Goal: Communication & Community: Participate in discussion

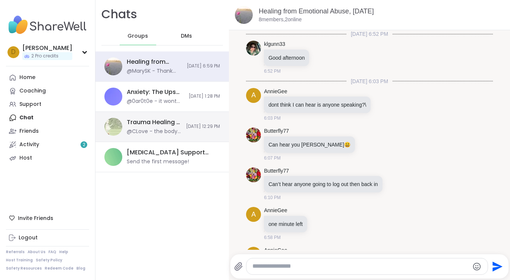
scroll to position [113, 0]
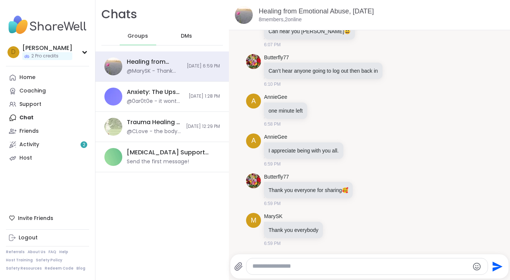
click at [192, 35] on div "DMs" at bounding box center [187, 36] width 37 height 18
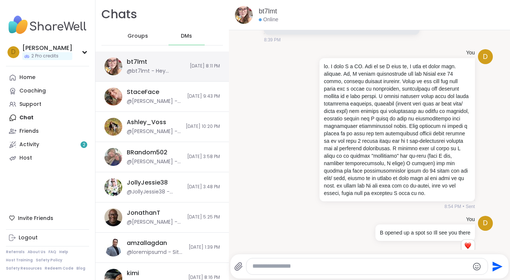
scroll to position [6715, 0]
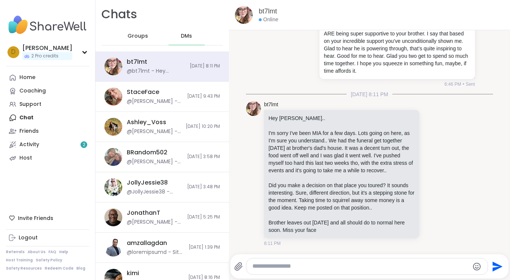
click at [296, 268] on textarea "Type your message" at bounding box center [361, 267] width 217 height 8
click at [365, 262] on div "**********" at bounding box center [367, 267] width 241 height 16
click at [364, 266] on textarea "**********" at bounding box center [361, 267] width 212 height 8
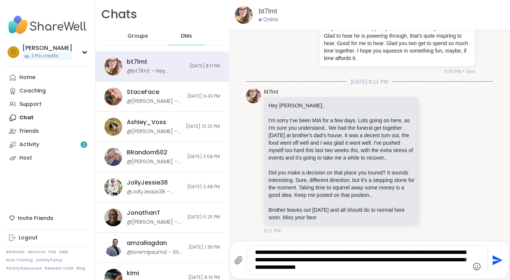
scroll to position [6728, 0]
click at [342, 248] on div "**********" at bounding box center [367, 260] width 241 height 29
click at [398, 265] on textarea "**********" at bounding box center [361, 260] width 212 height 23
click at [353, 252] on textarea "**********" at bounding box center [361, 260] width 212 height 23
type textarea "**********"
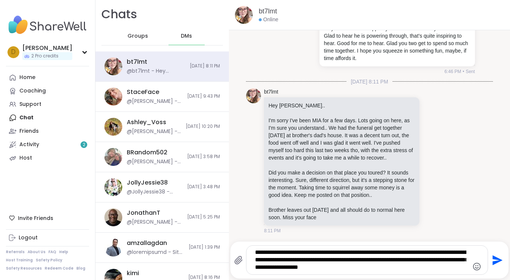
click at [493, 258] on icon "Send" at bounding box center [498, 260] width 10 height 10
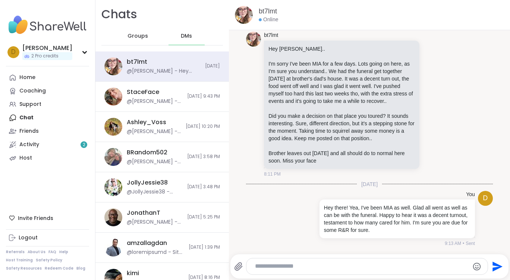
scroll to position [6785, 0]
click at [289, 271] on div at bounding box center [367, 267] width 241 height 16
click at [289, 269] on textarea "Type your message" at bounding box center [361, 267] width 212 height 8
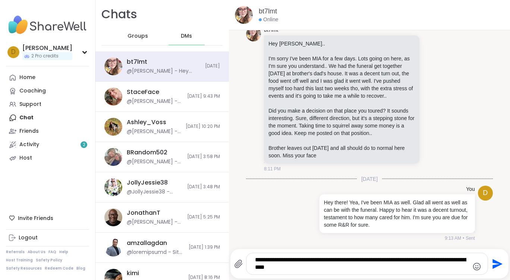
click at [309, 267] on textarea "**********" at bounding box center [361, 263] width 212 height 15
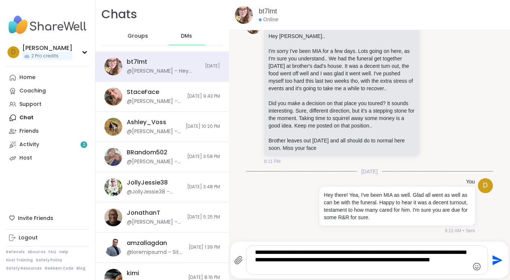
type textarea "**********"
click at [493, 258] on icon "Send" at bounding box center [498, 260] width 10 height 10
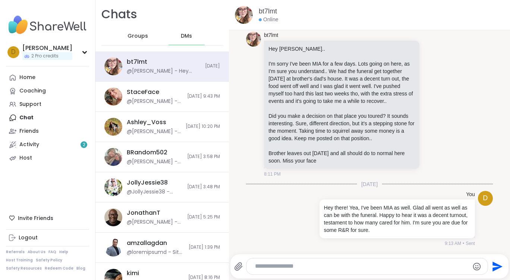
scroll to position [6840, 0]
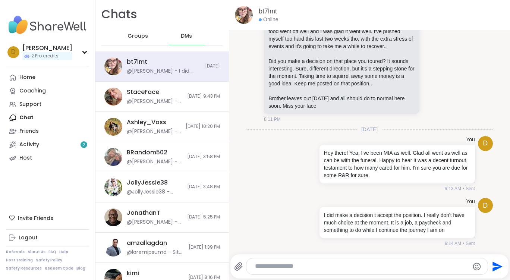
click at [488, 258] on button "Send" at bounding box center [496, 266] width 17 height 17
click at [281, 267] on textarea "Type your message" at bounding box center [361, 267] width 212 height 8
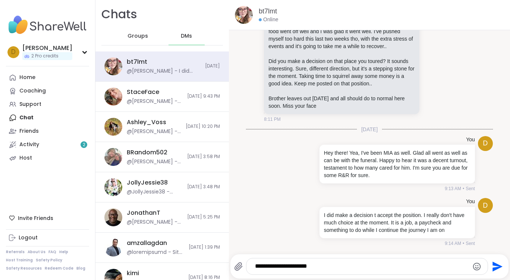
type textarea "**********"
click at [493, 267] on icon "Send" at bounding box center [498, 267] width 10 height 10
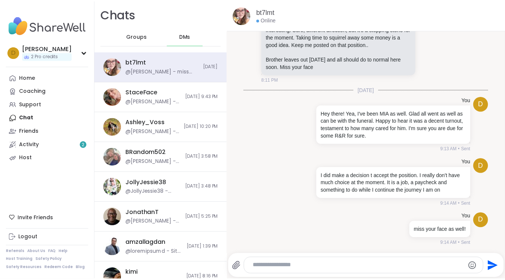
scroll to position [6880, 0]
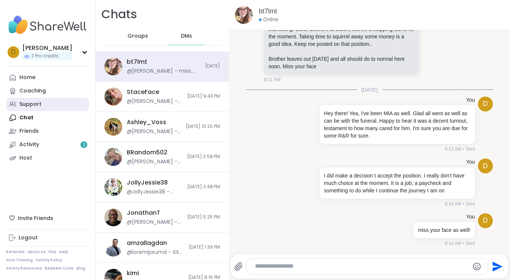
click at [42, 105] on link "Support" at bounding box center [47, 104] width 83 height 13
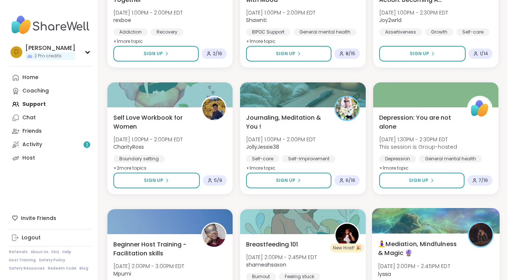
scroll to position [821, 0]
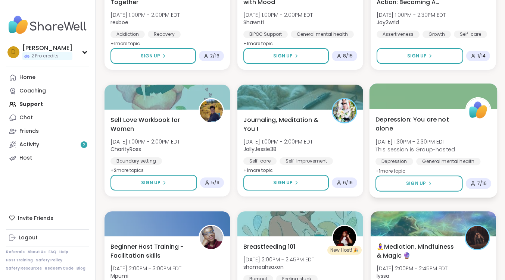
click at [403, 118] on span "Depression: You are not alone" at bounding box center [416, 124] width 82 height 18
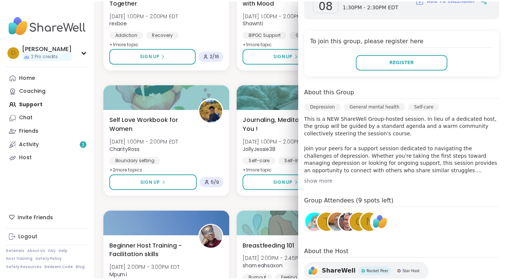
scroll to position [165, 0]
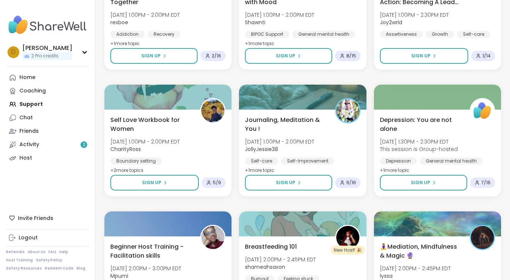
click at [267, 75] on div "Good mornings, goals and gratitude's Wed, Oct 08 | 8:00AM - 9:30AM EDT CharityR…" at bounding box center [302, 77] width 397 height 1507
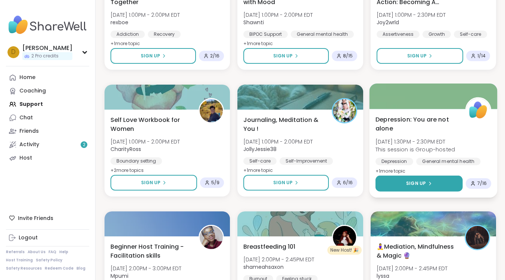
click at [427, 183] on icon at bounding box center [429, 183] width 4 height 4
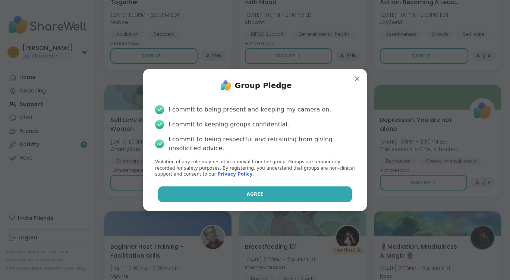
click at [269, 190] on button "Agree" at bounding box center [255, 195] width 194 height 16
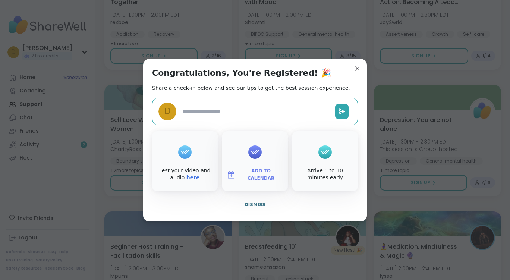
click at [246, 204] on span "Dismiss" at bounding box center [255, 204] width 21 height 5
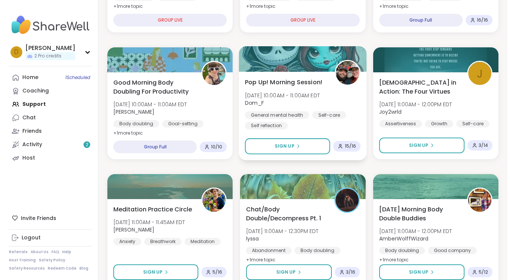
scroll to position [187, 0]
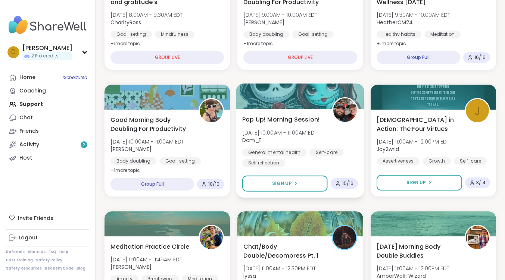
click at [288, 119] on span "Pop Up! Morning Session!" at bounding box center [281, 119] width 78 height 9
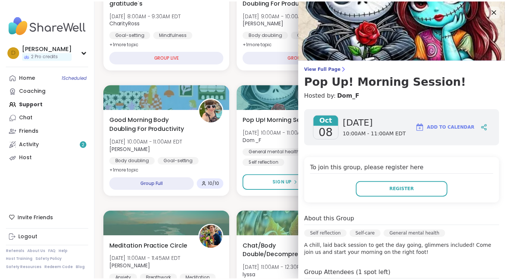
scroll to position [132, 0]
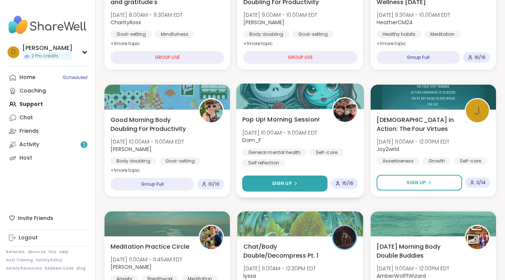
click at [301, 183] on button "Sign Up" at bounding box center [284, 184] width 85 height 16
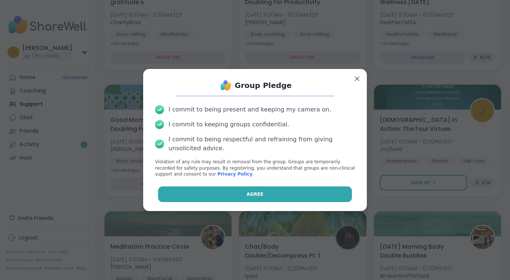
click at [296, 190] on button "Agree" at bounding box center [255, 195] width 194 height 16
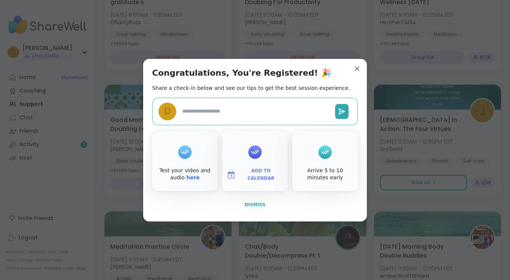
click at [251, 207] on span "Dismiss" at bounding box center [255, 204] width 21 height 7
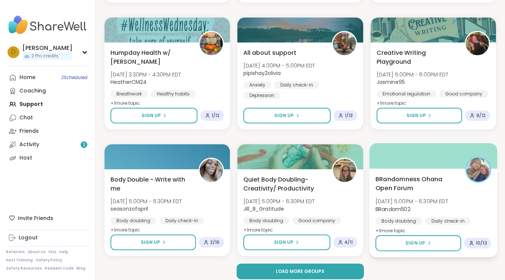
scroll to position [1402, 0]
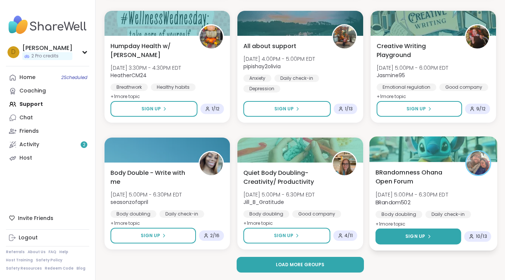
click at [413, 236] on span "Sign Up" at bounding box center [415, 236] width 20 height 7
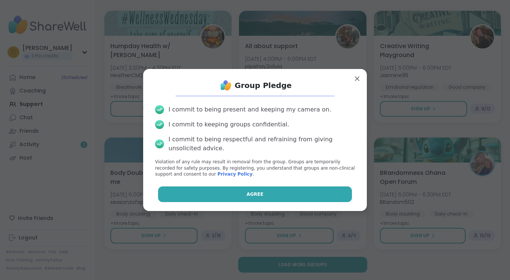
click at [297, 190] on button "Agree" at bounding box center [255, 195] width 194 height 16
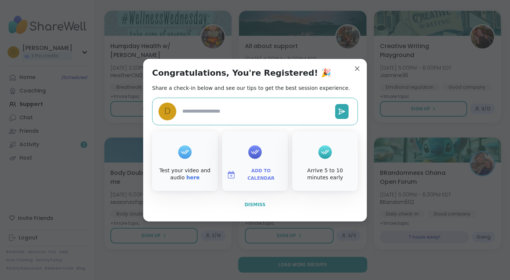
type textarea "*"
click at [245, 208] on button "Dismiss" at bounding box center [255, 205] width 206 height 16
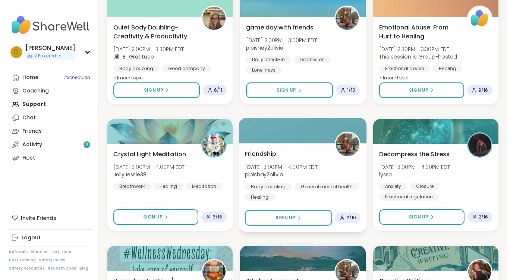
scroll to position [1178, 0]
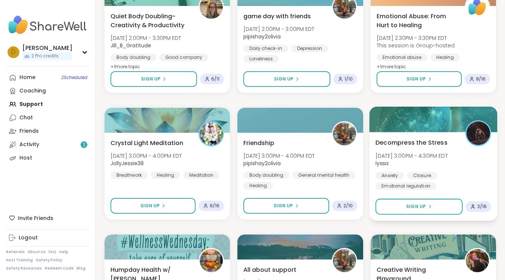
click at [403, 141] on span "Decompress the Stress" at bounding box center [411, 142] width 72 height 9
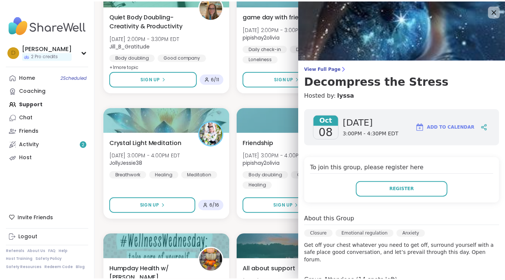
scroll to position [132, 0]
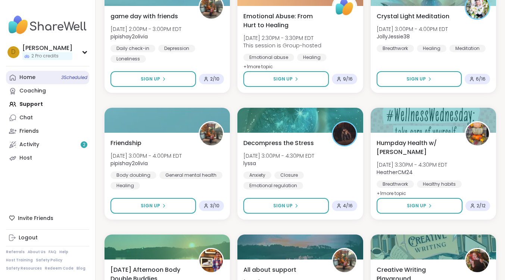
click at [41, 76] on link "Home 3 Scheduled" at bounding box center [47, 77] width 83 height 13
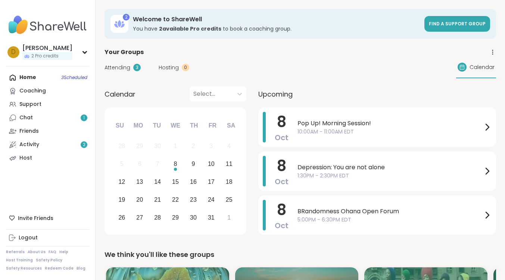
click at [45, 78] on div "Home 3 Scheduled Coaching Support Chat 1 Friends Activity 2 Host" at bounding box center [47, 118] width 83 height 94
click at [30, 78] on div "Home 3 Scheduled Coaching Support Chat 1 Friends Activity 2 Host" at bounding box center [47, 118] width 83 height 94
click at [114, 66] on span "Attending" at bounding box center [117, 68] width 26 height 8
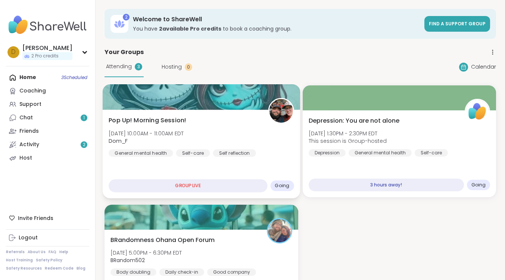
click at [161, 121] on span "Pop Up! Morning Session!" at bounding box center [148, 120] width 78 height 9
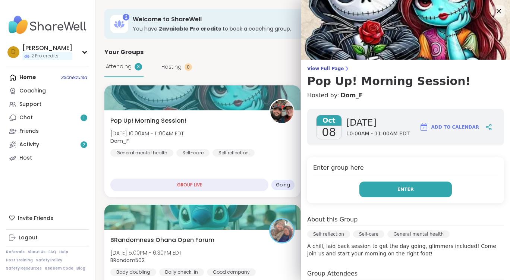
click at [400, 187] on span "Enter" at bounding box center [406, 189] width 16 height 7
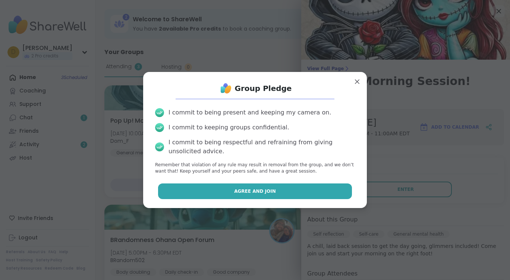
click at [313, 186] on button "Agree and Join" at bounding box center [255, 192] width 194 height 16
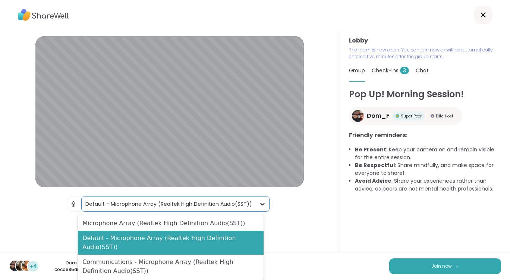
click at [260, 201] on icon at bounding box center [262, 203] width 7 height 7
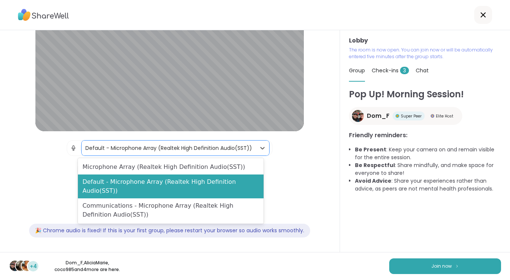
scroll to position [56, 0]
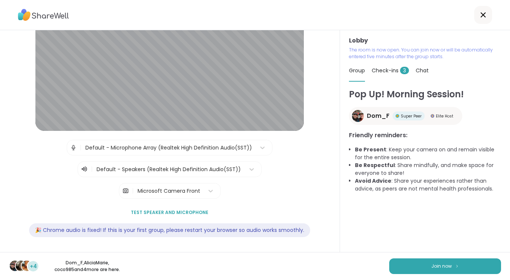
click at [284, 184] on div "| Default - Microphone Array (Realtek High Definition Audio(SST)) | Default - S…" at bounding box center [170, 169] width 306 height 59
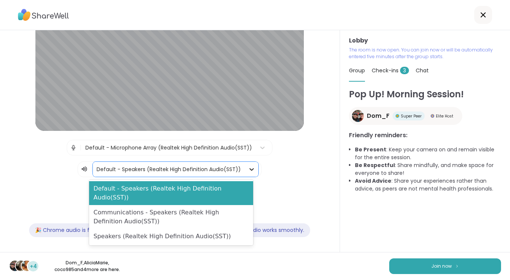
click at [248, 170] on icon at bounding box center [251, 169] width 7 height 7
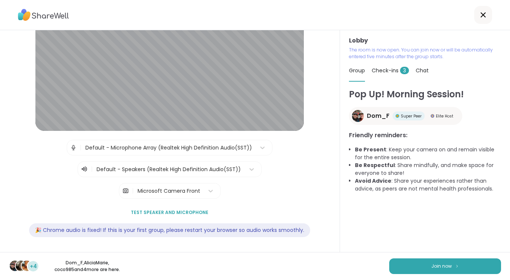
click at [314, 168] on div "Lobby | Default - Microphone Array (Realtek High Definition Audio(SST)) | Defau…" at bounding box center [170, 141] width 340 height 222
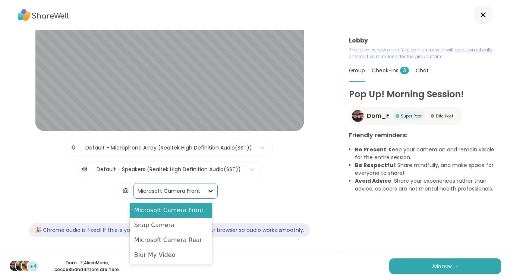
click at [207, 190] on icon at bounding box center [210, 190] width 7 height 7
click at [190, 256] on div "Blur My Video" at bounding box center [171, 255] width 82 height 15
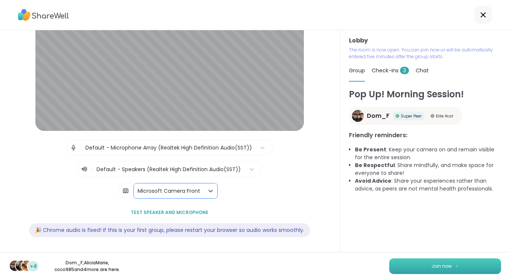
click at [432, 263] on span "Join now" at bounding box center [442, 266] width 21 height 7
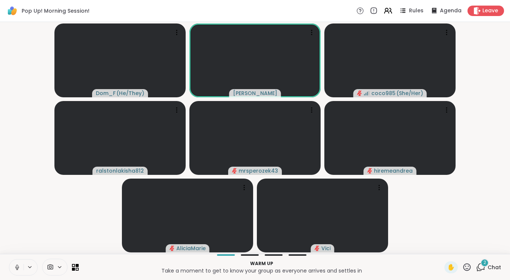
click at [18, 268] on icon at bounding box center [17, 267] width 7 height 7
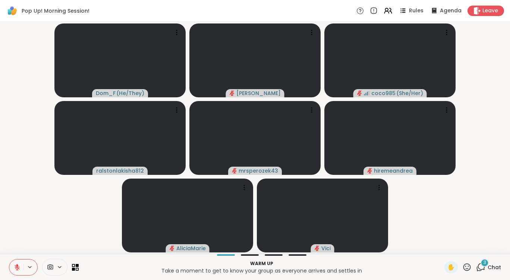
click at [484, 264] on span "3" at bounding box center [485, 263] width 3 height 6
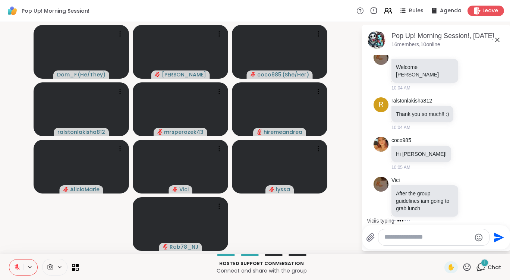
scroll to position [143, 0]
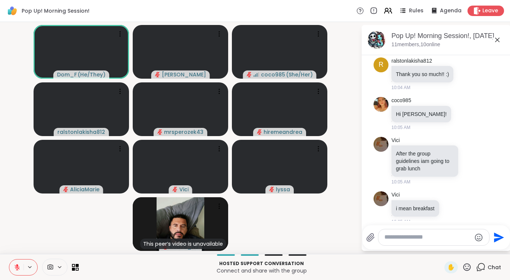
click at [17, 269] on icon at bounding box center [17, 267] width 7 height 7
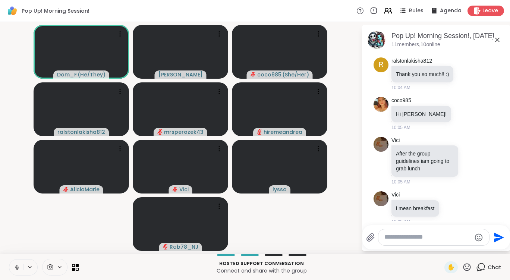
click at [18, 267] on icon at bounding box center [17, 266] width 2 height 3
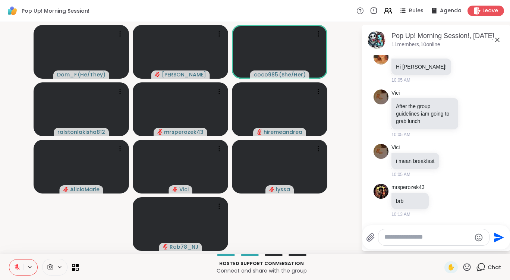
scroll to position [182, 0]
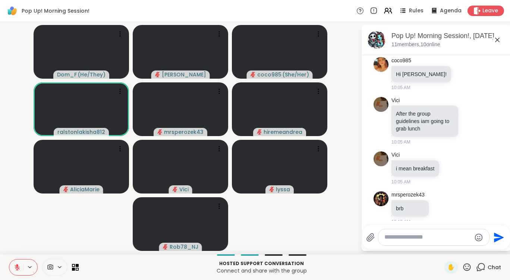
click at [398, 238] on textarea "Type your message" at bounding box center [428, 238] width 87 height 8
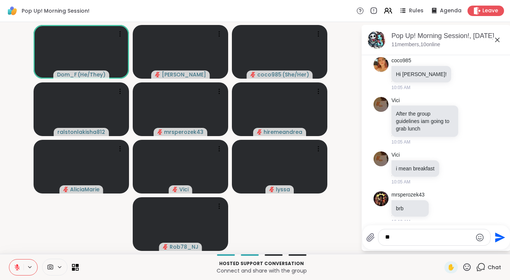
type textarea "***"
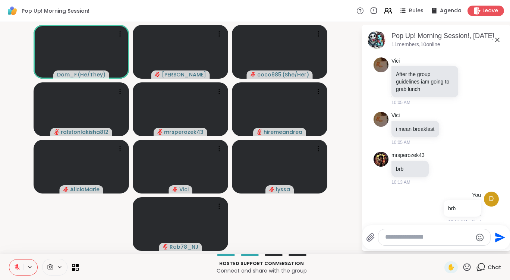
click at [15, 267] on icon at bounding box center [17, 267] width 5 height 5
click at [16, 269] on icon at bounding box center [17, 267] width 7 height 7
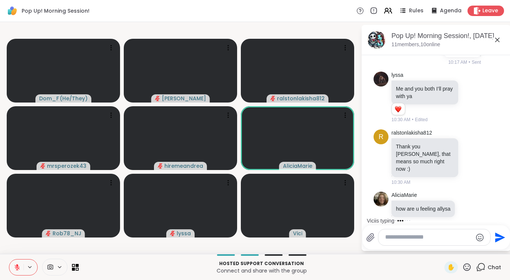
scroll to position [422, 0]
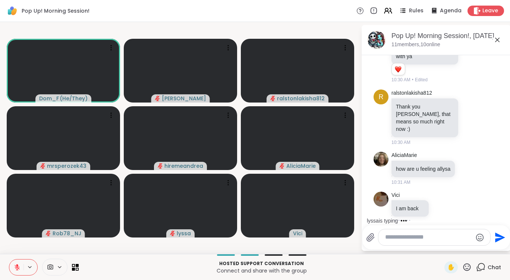
click at [15, 270] on icon at bounding box center [17, 267] width 7 height 7
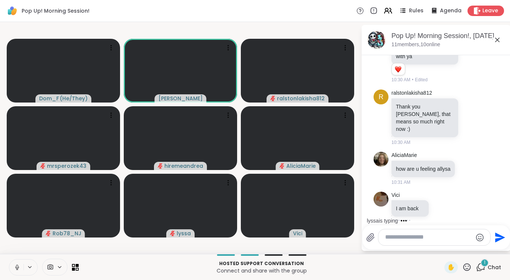
scroll to position [469, 0]
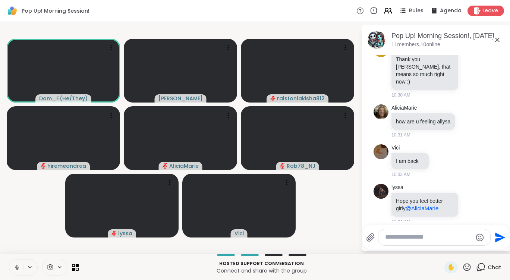
click at [14, 266] on icon at bounding box center [17, 267] width 7 height 7
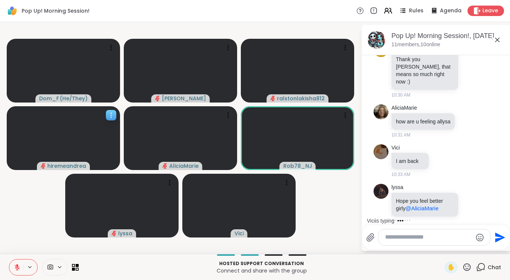
scroll to position [516, 0]
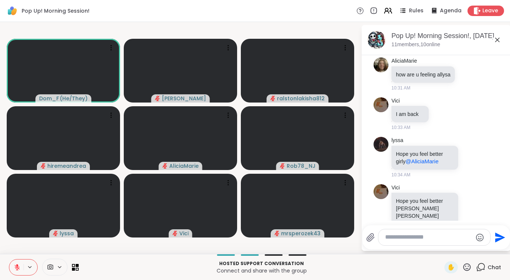
click at [20, 266] on icon at bounding box center [17, 267] width 7 height 7
click at [19, 266] on icon at bounding box center [17, 267] width 7 height 7
click at [465, 270] on icon at bounding box center [467, 267] width 9 height 9
click at [475, 247] on span "🌟" at bounding box center [478, 247] width 7 height 9
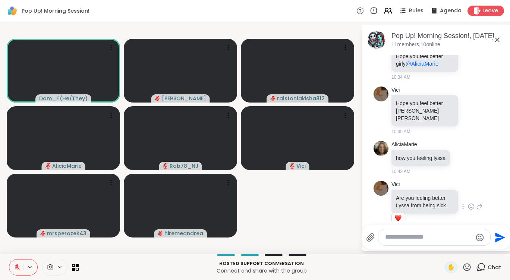
scroll to position [661, 0]
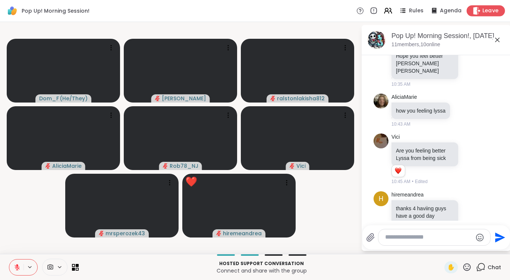
click at [473, 9] on icon at bounding box center [477, 11] width 8 height 8
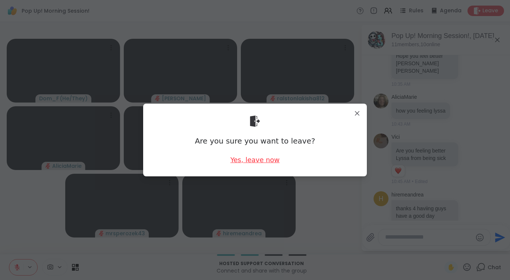
click at [259, 162] on div "Yes, leave now" at bounding box center [255, 159] width 49 height 9
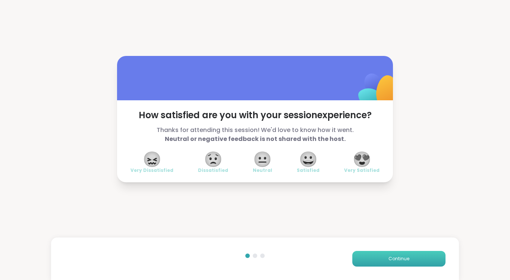
click at [401, 257] on span "Continue" at bounding box center [399, 259] width 21 height 7
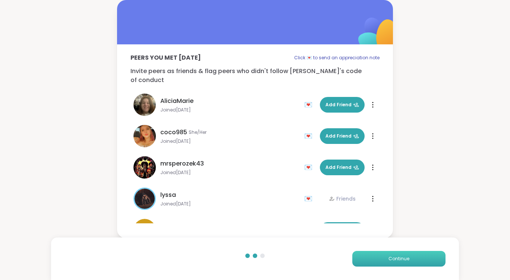
click at [389, 261] on span "Continue" at bounding box center [399, 259] width 21 height 7
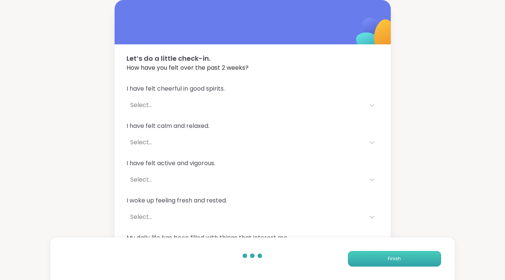
click at [400, 256] on span "Finish" at bounding box center [394, 259] width 13 height 7
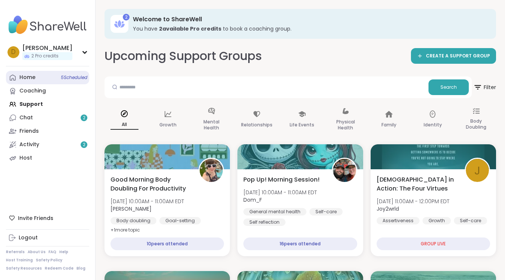
click at [38, 80] on link "Home 5 Scheduled" at bounding box center [47, 77] width 83 height 13
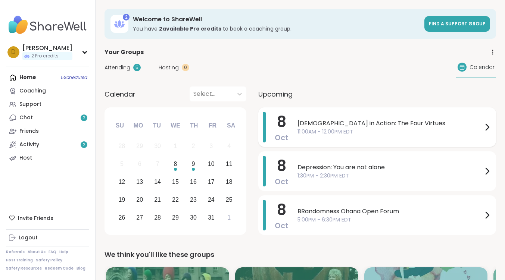
click at [327, 120] on span "[DEMOGRAPHIC_DATA] in Action: The Four Virtues" at bounding box center [389, 123] width 185 height 9
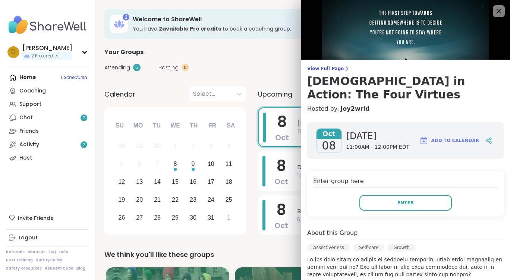
click at [394, 199] on div "Enter group here Enter" at bounding box center [405, 194] width 197 height 46
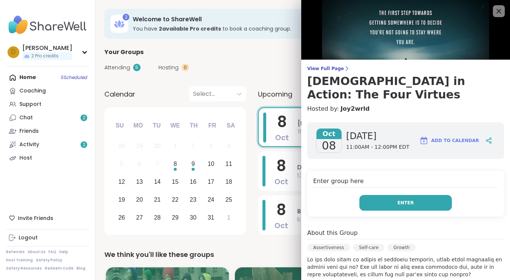
click at [398, 200] on span "Enter" at bounding box center [406, 203] width 16 height 7
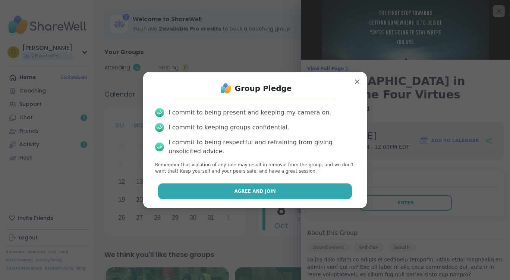
click at [275, 192] on button "Agree and Join" at bounding box center [255, 192] width 194 height 16
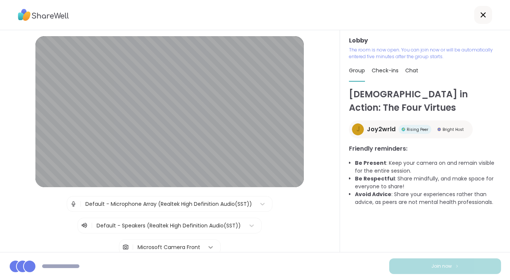
click at [209, 247] on icon at bounding box center [211, 247] width 4 height 3
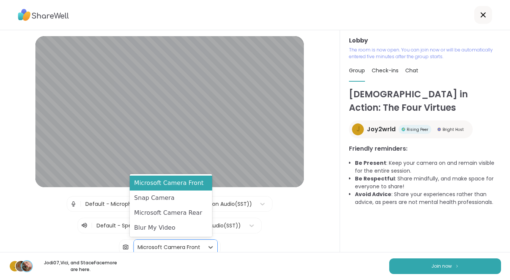
scroll to position [56, 0]
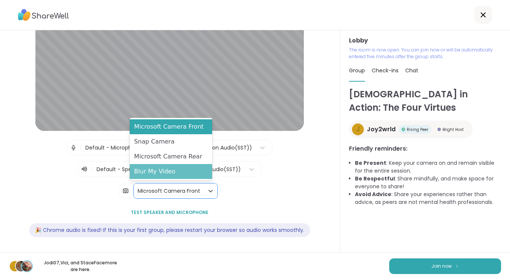
click at [176, 169] on div "Blur My Video" at bounding box center [171, 171] width 82 height 15
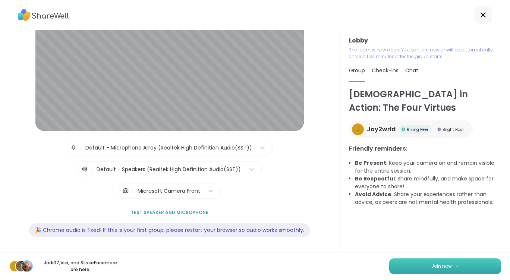
click at [440, 271] on button "Join now" at bounding box center [445, 267] width 112 height 16
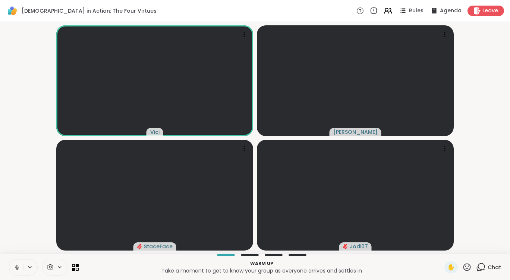
click at [18, 269] on icon at bounding box center [17, 267] width 7 height 7
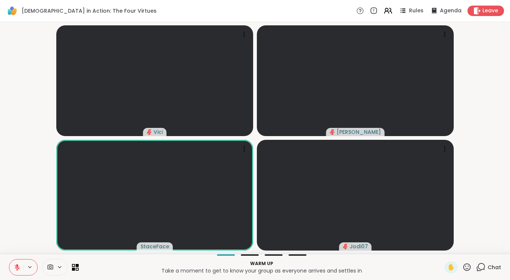
click at [18, 267] on icon at bounding box center [17, 267] width 7 height 7
click at [19, 264] on icon at bounding box center [17, 267] width 7 height 7
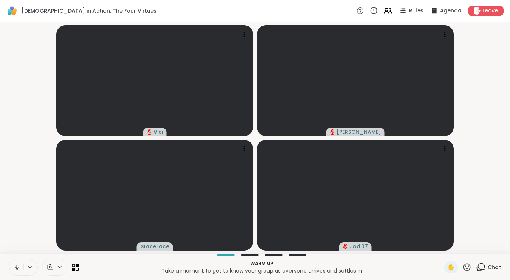
click at [17, 268] on icon at bounding box center [17, 267] width 7 height 7
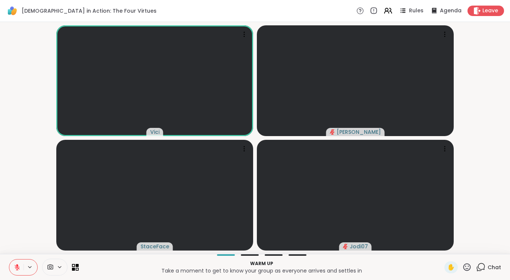
click at [17, 269] on icon at bounding box center [17, 267] width 5 height 5
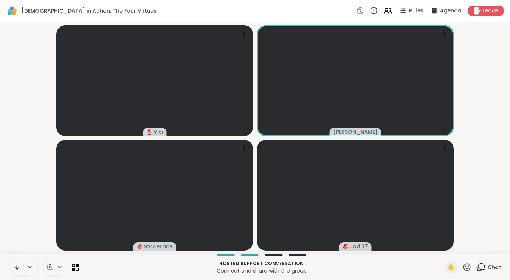
click at [19, 266] on icon at bounding box center [17, 267] width 7 height 7
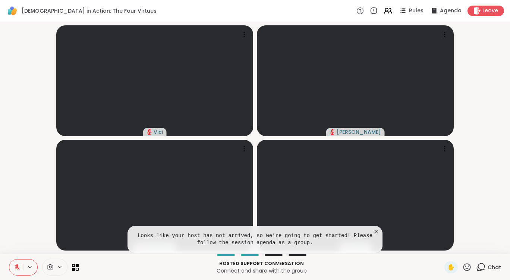
click at [377, 231] on icon at bounding box center [377, 232] width 4 height 4
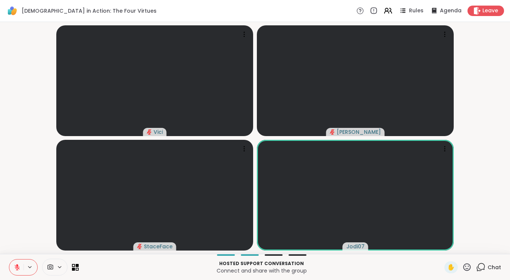
click at [476, 266] on icon at bounding box center [480, 267] width 9 height 9
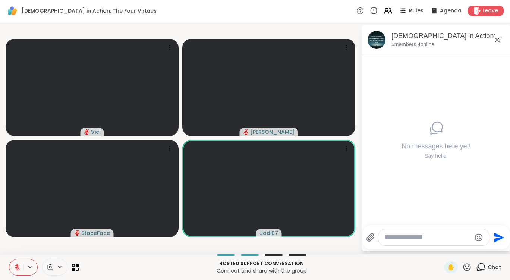
drag, startPoint x: 407, startPoint y: 240, endPoint x: 414, endPoint y: 236, distance: 8.0
click at [408, 240] on textarea "Type your message" at bounding box center [428, 238] width 87 height 8
type textarea "**********"
click at [495, 238] on icon "Send" at bounding box center [500, 238] width 12 height 12
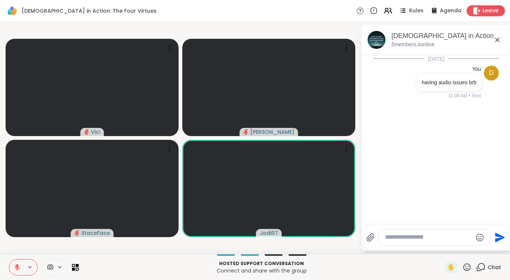
click at [485, 12] on span "Leave" at bounding box center [491, 11] width 16 height 8
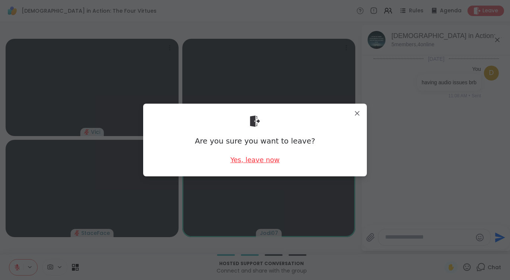
click at [260, 161] on div "Yes, leave now" at bounding box center [255, 159] width 49 height 9
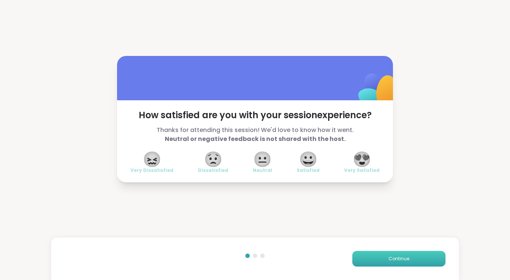
click at [394, 259] on span "Continue" at bounding box center [399, 259] width 21 height 7
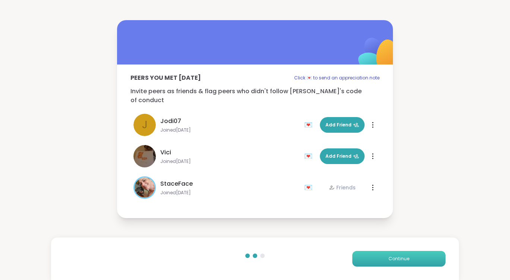
click at [403, 260] on span "Continue" at bounding box center [399, 259] width 21 height 7
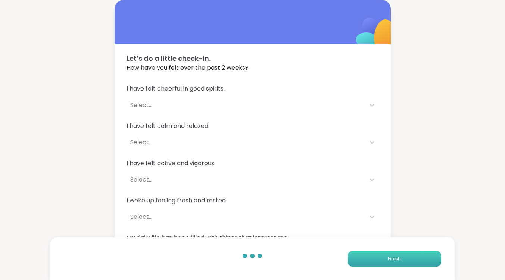
click at [394, 259] on span "Finish" at bounding box center [394, 259] width 13 height 7
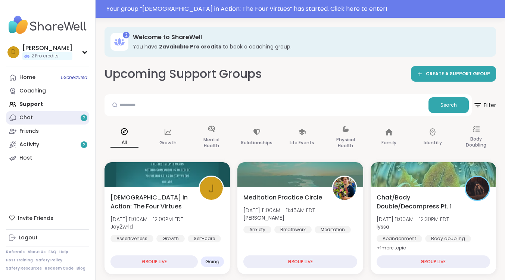
click at [30, 118] on div "Chat 2" at bounding box center [25, 117] width 13 height 7
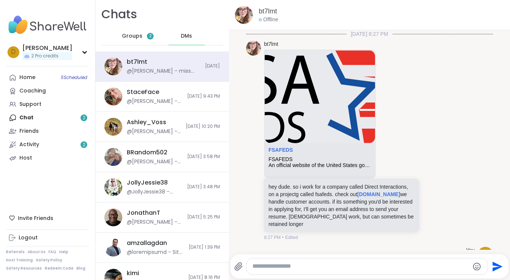
scroll to position [6880, 0]
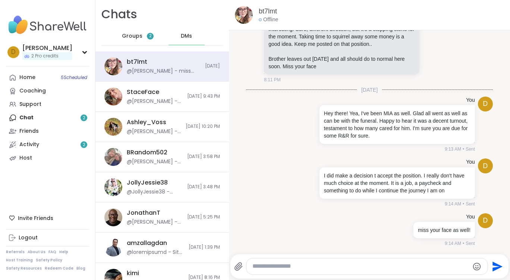
click at [134, 34] on span "Groups" at bounding box center [132, 35] width 21 height 7
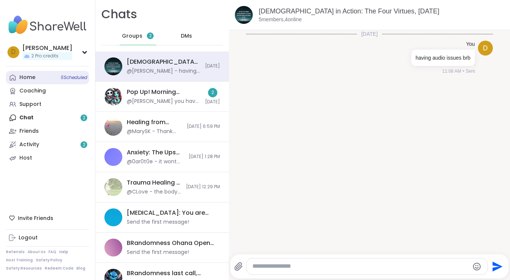
click at [35, 75] on div "Home 5 Scheduled" at bounding box center [27, 77] width 16 height 7
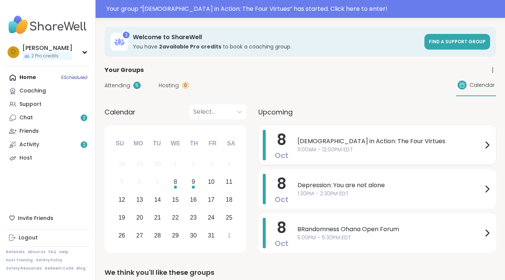
click at [329, 140] on span "[DEMOGRAPHIC_DATA] in Action: The Four Virtues" at bounding box center [389, 141] width 185 height 9
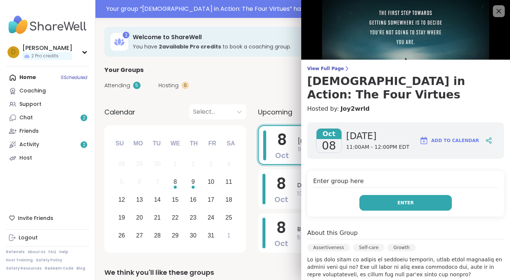
click at [398, 200] on span "Enter" at bounding box center [406, 203] width 16 height 7
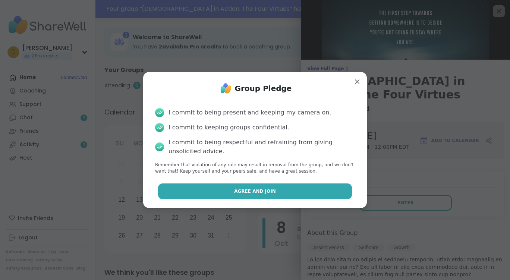
click at [285, 190] on button "Agree and Join" at bounding box center [255, 192] width 194 height 16
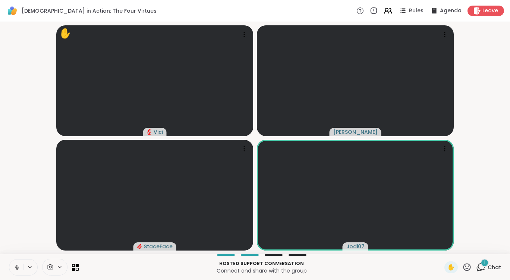
click at [478, 267] on icon at bounding box center [480, 267] width 9 height 9
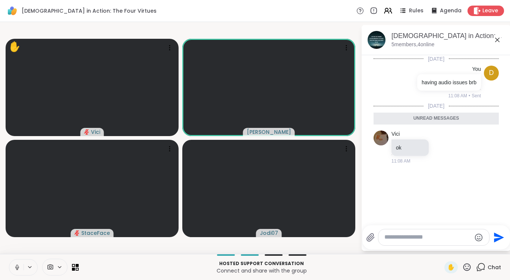
click at [15, 268] on icon at bounding box center [17, 267] width 7 height 7
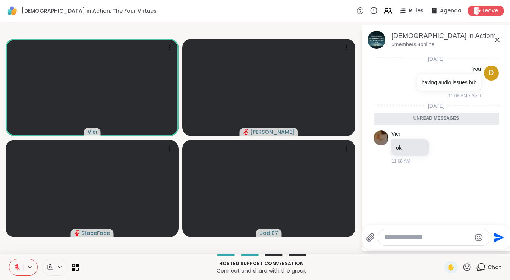
click at [393, 234] on textarea "Type your message" at bounding box center [428, 238] width 87 height 8
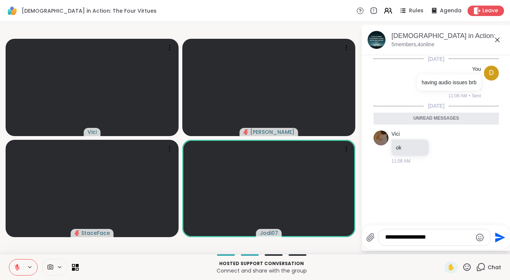
type textarea "**********"
drag, startPoint x: 394, startPoint y: 238, endPoint x: 378, endPoint y: 237, distance: 15.3
click at [378, 237] on div "**********" at bounding box center [434, 237] width 113 height 17
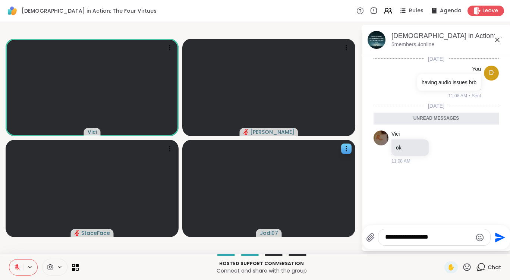
drag, startPoint x: 455, startPoint y: 238, endPoint x: 326, endPoint y: 215, distance: 130.9
click at [326, 215] on div "**********" at bounding box center [255, 138] width 510 height 232
click at [19, 269] on icon at bounding box center [17, 267] width 7 height 7
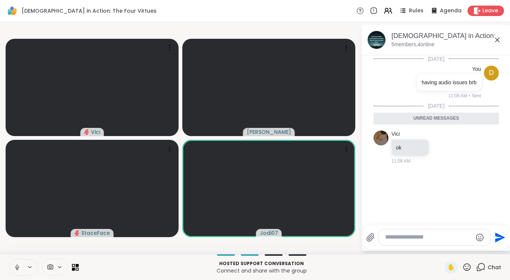
click at [19, 267] on icon at bounding box center [17, 267] width 7 height 7
click at [18, 266] on icon at bounding box center [17, 267] width 7 height 7
click at [18, 266] on icon at bounding box center [17, 266] width 2 height 3
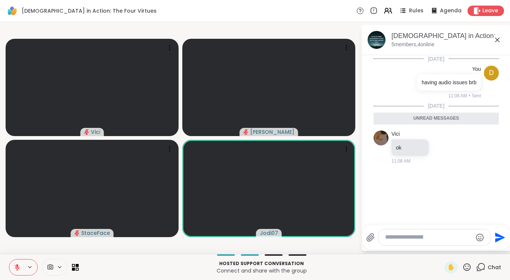
click at [17, 267] on icon at bounding box center [17, 267] width 5 height 5
click at [16, 263] on button at bounding box center [15, 268] width 15 height 16
click at [19, 266] on icon at bounding box center [17, 267] width 7 height 7
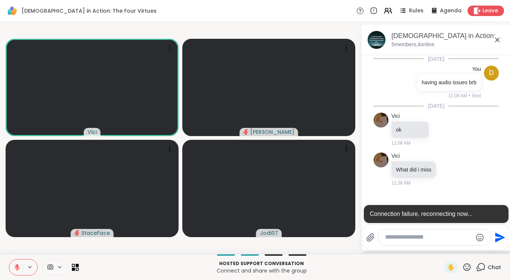
click at [72, 266] on icon at bounding box center [73, 265] width 3 height 3
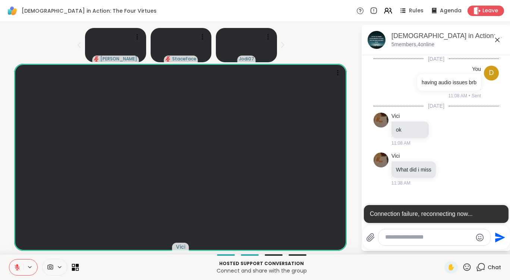
click at [75, 266] on icon at bounding box center [73, 265] width 3 height 3
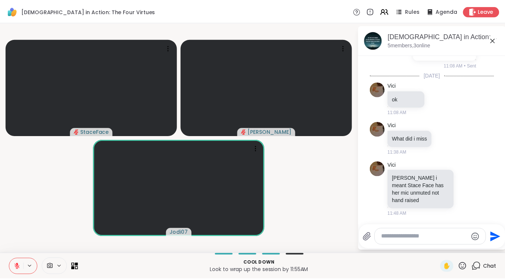
scroll to position [38, 0]
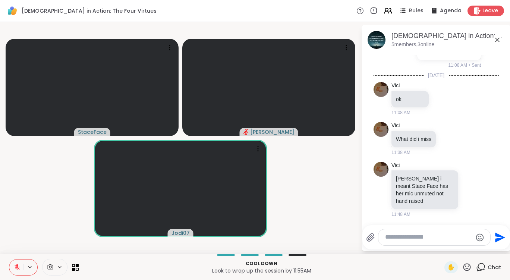
click at [16, 265] on icon at bounding box center [17, 265] width 2 height 3
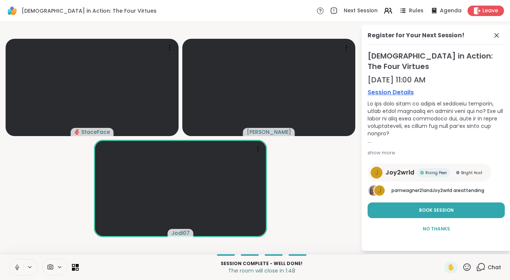
click at [17, 267] on icon at bounding box center [17, 267] width 7 height 7
click at [442, 226] on span "No Thanks" at bounding box center [436, 229] width 27 height 7
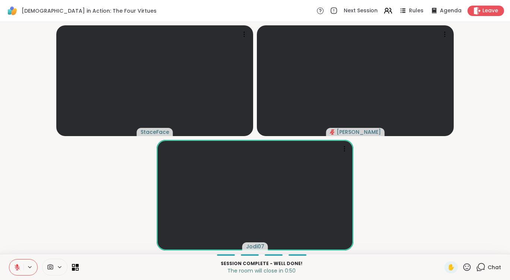
click at [17, 269] on icon at bounding box center [17, 267] width 5 height 5
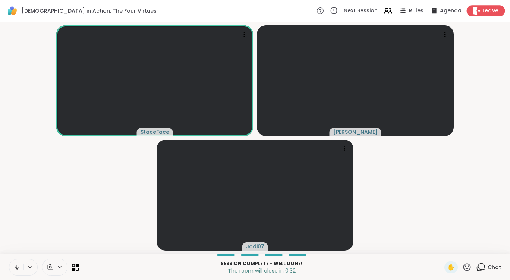
click at [487, 9] on span "Leave" at bounding box center [491, 11] width 16 height 8
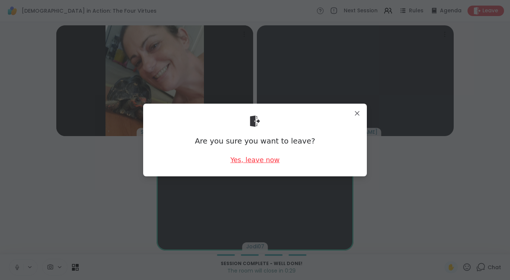
click at [243, 160] on div "Yes, leave now" at bounding box center [255, 159] width 49 height 9
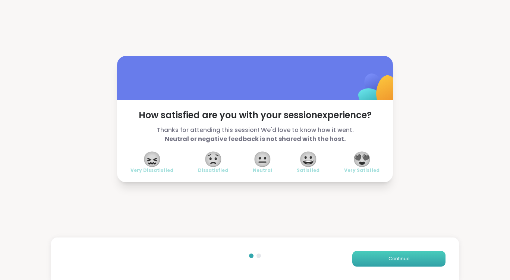
click at [397, 260] on span "Continue" at bounding box center [399, 259] width 21 height 7
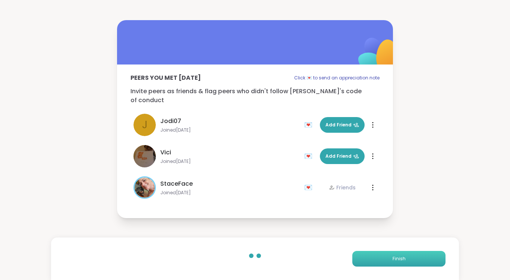
click at [379, 257] on button "Finish" at bounding box center [399, 259] width 93 height 16
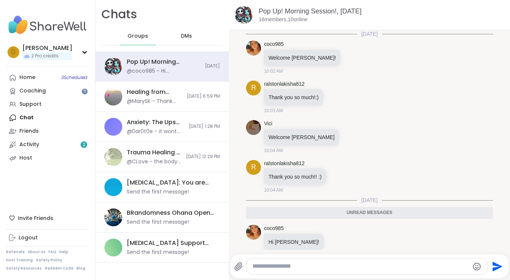
click at [181, 34] on span "DMs" at bounding box center [186, 35] width 11 height 7
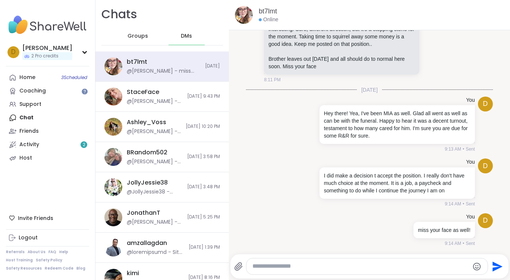
click at [32, 66] on div "D [PERSON_NAME] 2 Pro credits Profile Membership Settings Help Home 3 Scheduled…" at bounding box center [48, 140] width 96 height 280
click at [33, 77] on div "Home 3 Scheduled" at bounding box center [27, 77] width 16 height 7
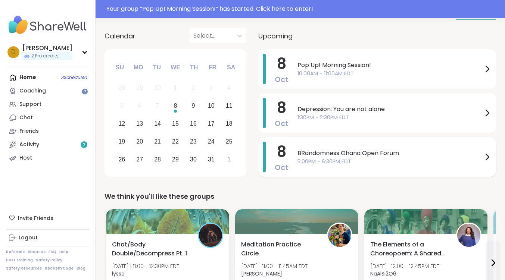
scroll to position [112, 0]
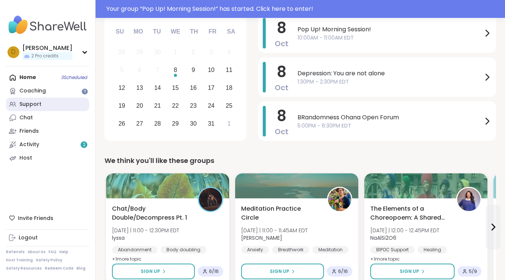
click at [29, 101] on div "Support" at bounding box center [30, 104] width 22 height 7
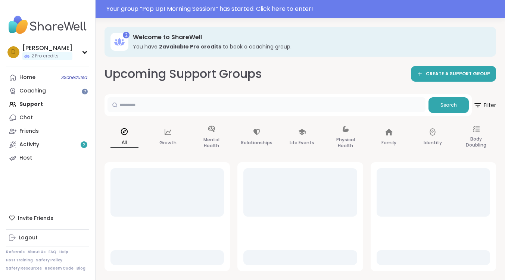
click at [271, 106] on input "text" at bounding box center [266, 104] width 318 height 15
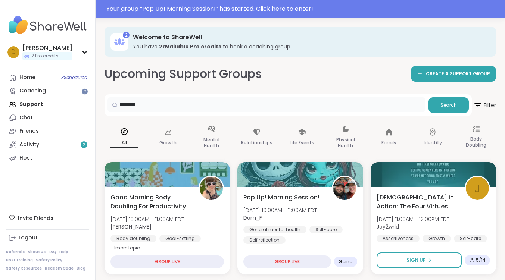
type input "*******"
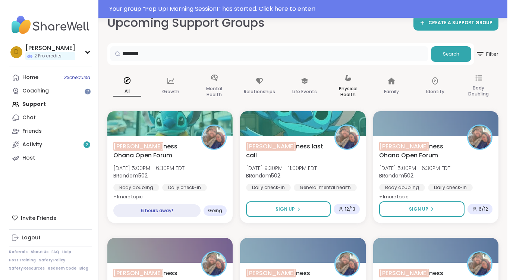
scroll to position [75, 0]
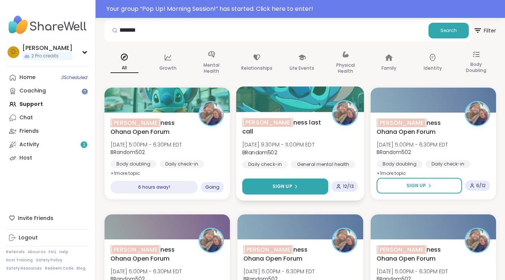
click at [309, 182] on button "Sign Up" at bounding box center [285, 187] width 86 height 16
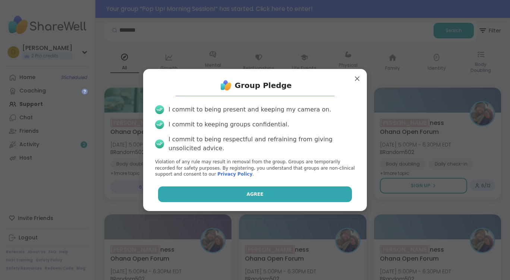
click at [280, 194] on button "Agree" at bounding box center [255, 195] width 194 height 16
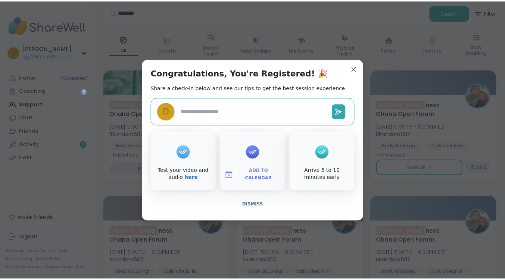
scroll to position [57, 0]
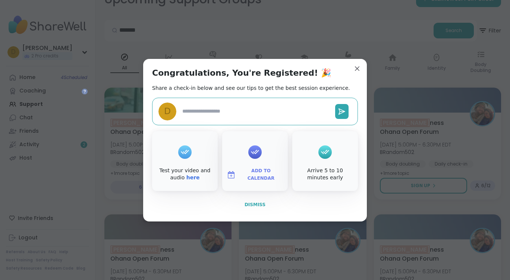
click at [261, 206] on button "Dismiss" at bounding box center [255, 205] width 206 height 16
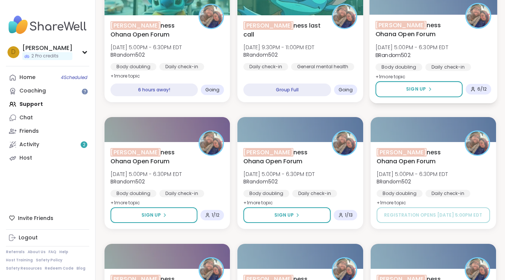
scroll to position [169, 0]
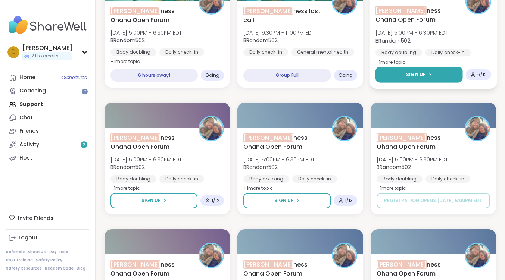
click at [439, 74] on button "Sign Up" at bounding box center [418, 75] width 87 height 16
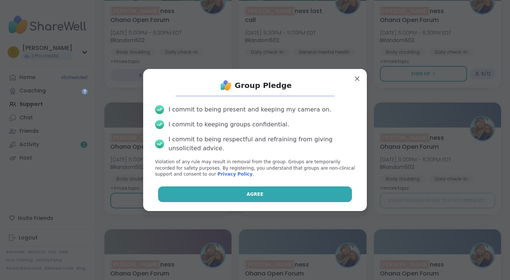
click at [227, 189] on button "Agree" at bounding box center [255, 195] width 194 height 16
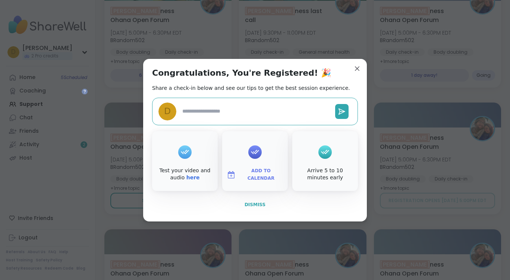
click at [257, 208] on button "Dismiss" at bounding box center [255, 205] width 206 height 16
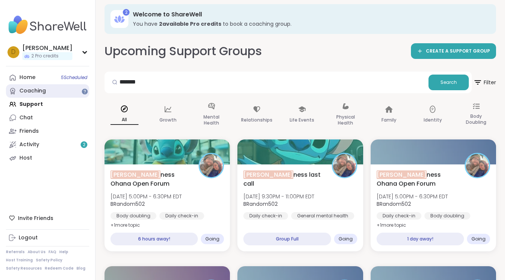
scroll to position [0, 0]
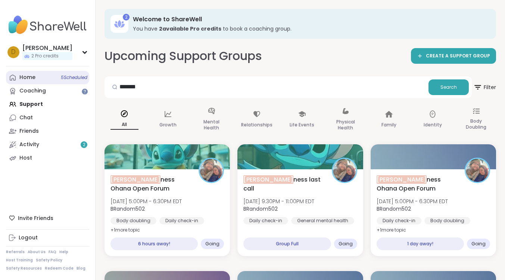
click at [24, 75] on div "Home 5 Scheduled" at bounding box center [27, 77] width 16 height 7
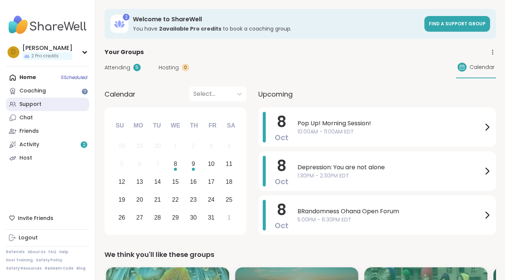
click at [27, 104] on div "Support" at bounding box center [30, 104] width 22 height 7
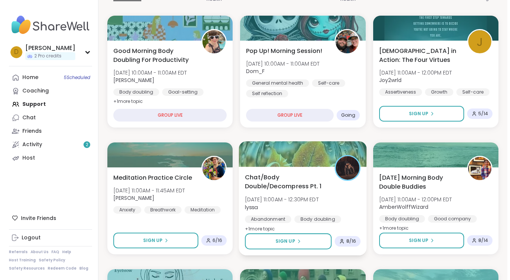
scroll to position [149, 0]
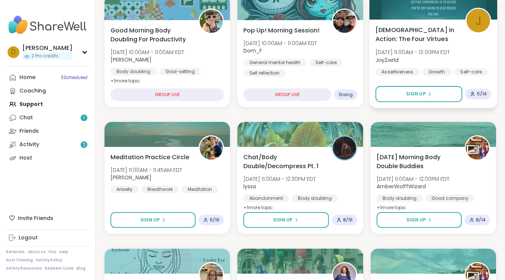
click at [414, 26] on span "[DEMOGRAPHIC_DATA] in Action: The Four Virtues" at bounding box center [416, 34] width 82 height 18
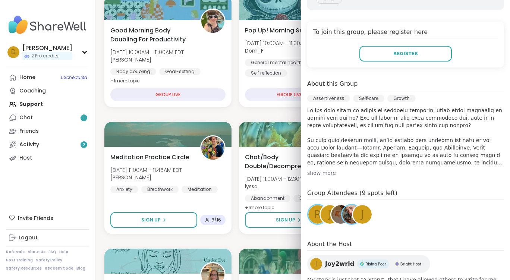
scroll to position [187, 0]
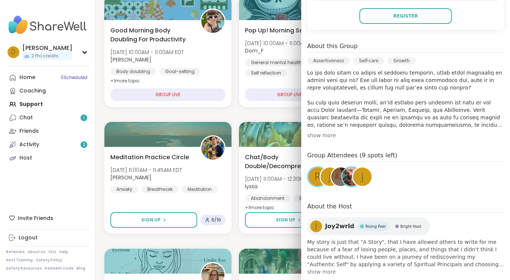
click at [345, 168] on img at bounding box center [351, 177] width 19 height 19
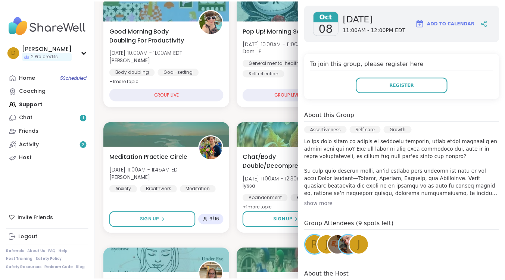
scroll to position [75, 0]
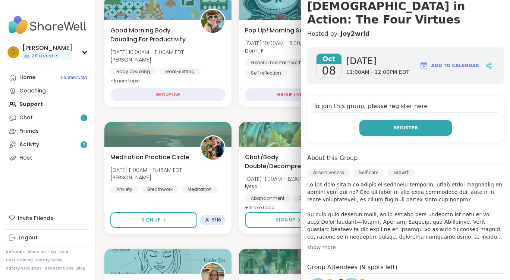
click at [398, 125] on span "Register" at bounding box center [406, 128] width 25 height 7
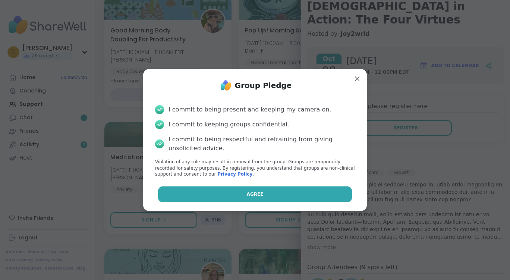
click at [278, 197] on button "Agree" at bounding box center [255, 195] width 194 height 16
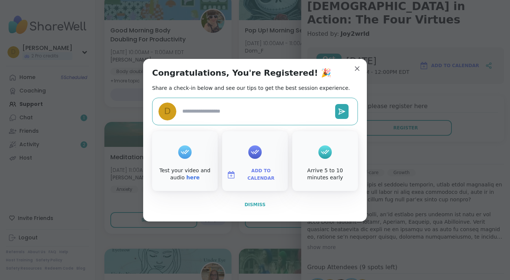
type textarea "*"
click at [246, 202] on span "Dismiss" at bounding box center [255, 204] width 21 height 5
